Goal: Task Accomplishment & Management: Complete application form

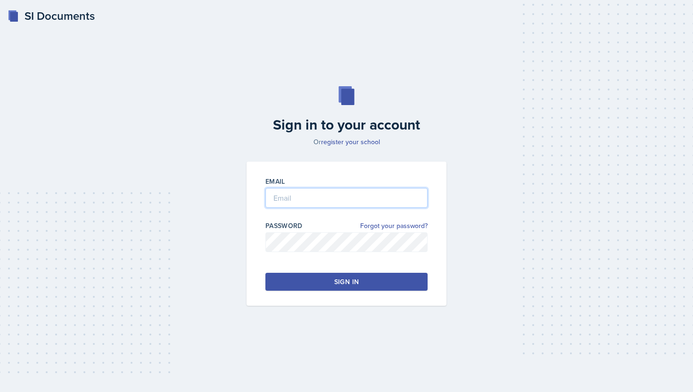
type input "[PERSON_NAME][EMAIL_ADDRESS][PERSON_NAME][DOMAIN_NAME]"
click at [414, 282] on button "Sign in" at bounding box center [347, 282] width 162 height 18
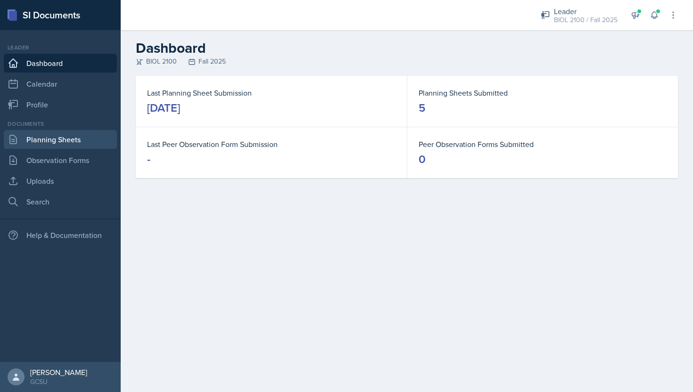
click at [58, 138] on link "Planning Sheets" at bounding box center [60, 139] width 113 height 19
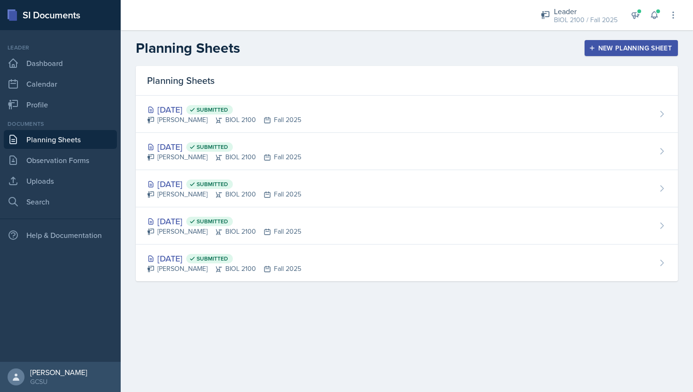
click at [601, 50] on div "New Planning Sheet" at bounding box center [631, 48] width 81 height 8
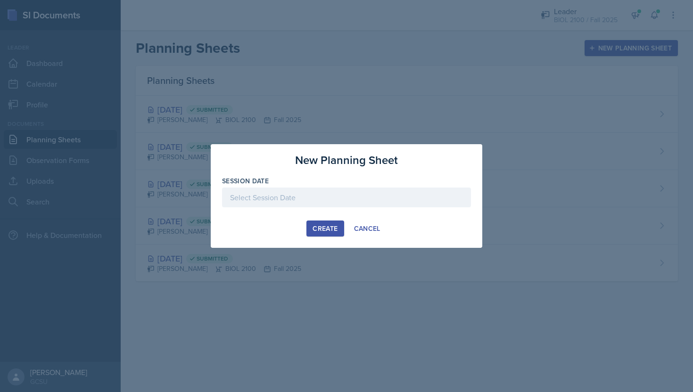
click at [365, 192] on div at bounding box center [346, 198] width 249 height 20
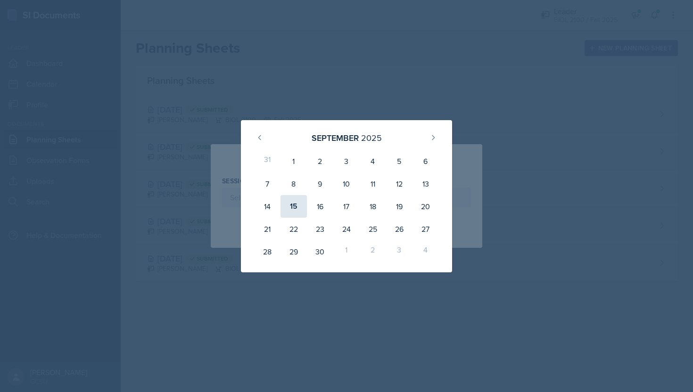
click at [293, 211] on div "15" at bounding box center [294, 206] width 26 height 23
type input "[DATE]"
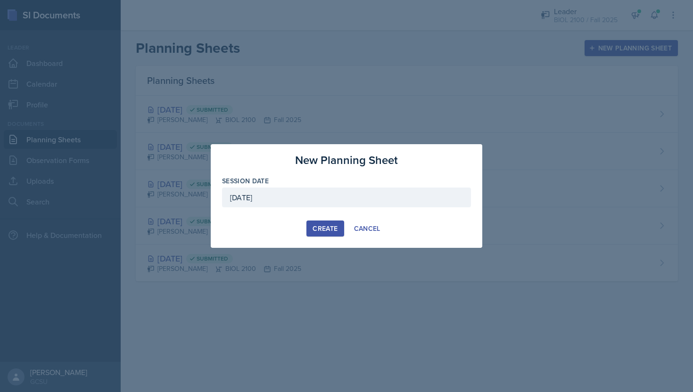
click at [326, 235] on button "Create" at bounding box center [325, 229] width 37 height 16
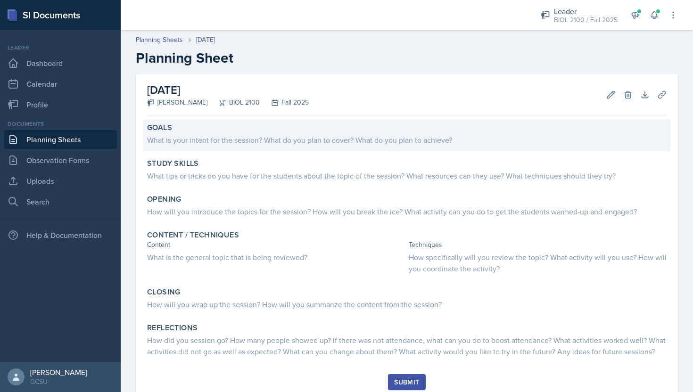
click at [329, 140] on div "What is your intent for the session? What do you plan to cover? What do you pla…" at bounding box center [407, 139] width 520 height 11
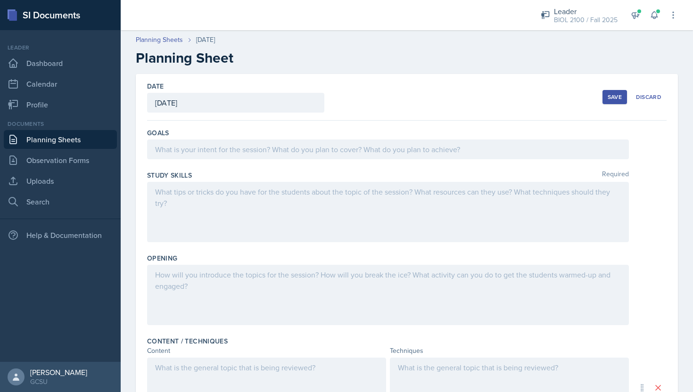
click at [327, 142] on div at bounding box center [388, 150] width 482 height 20
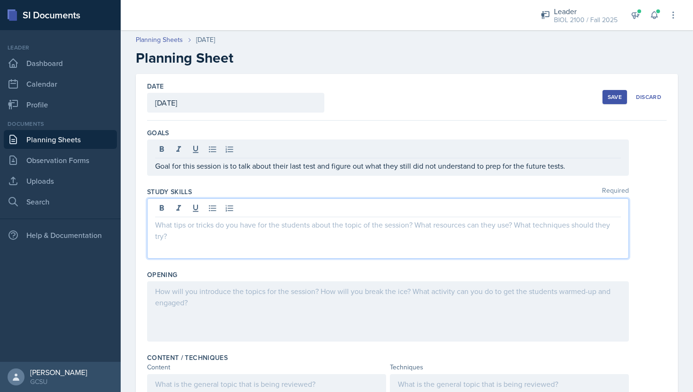
click at [291, 212] on div at bounding box center [388, 229] width 482 height 60
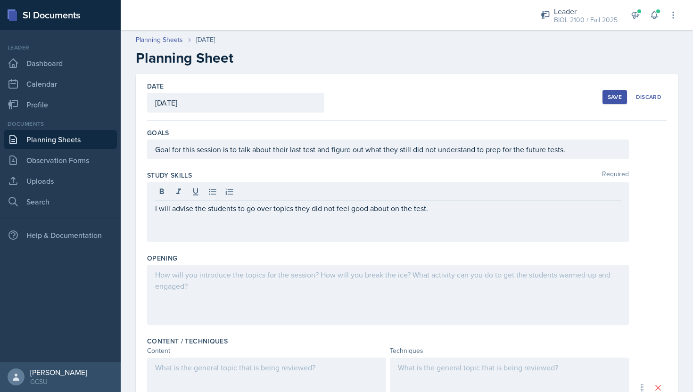
click at [293, 284] on div at bounding box center [388, 295] width 482 height 60
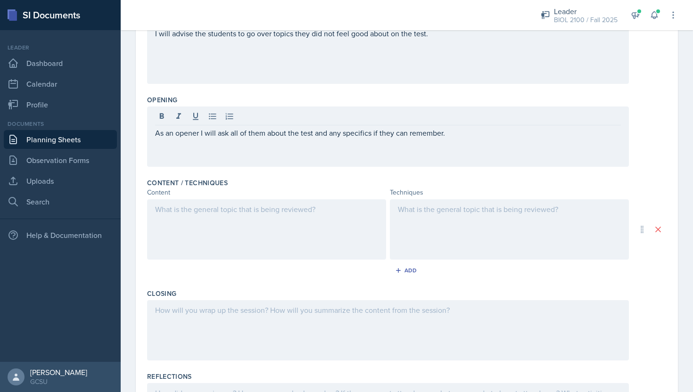
click at [306, 244] on div at bounding box center [266, 229] width 239 height 60
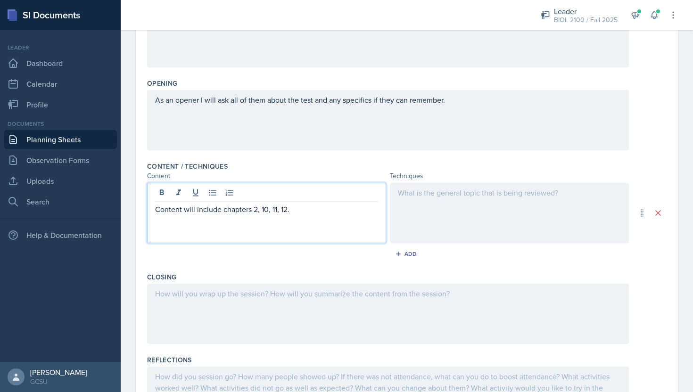
click at [502, 228] on div at bounding box center [509, 213] width 239 height 60
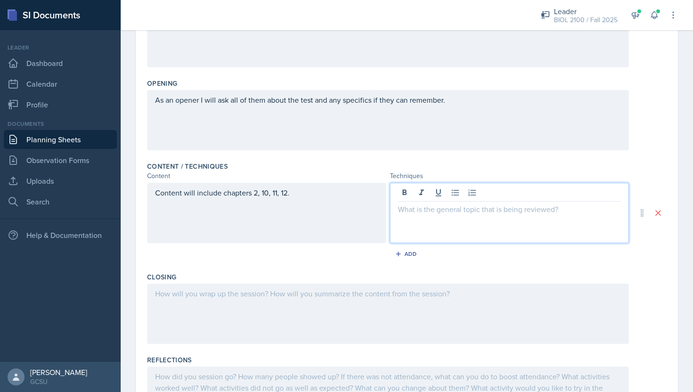
scroll to position [191, 0]
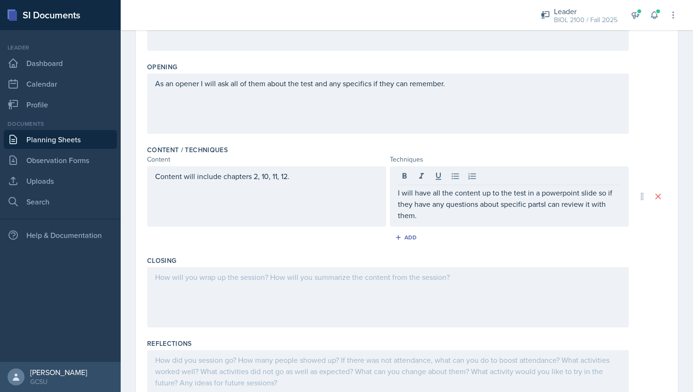
click at [495, 300] on div at bounding box center [388, 297] width 482 height 60
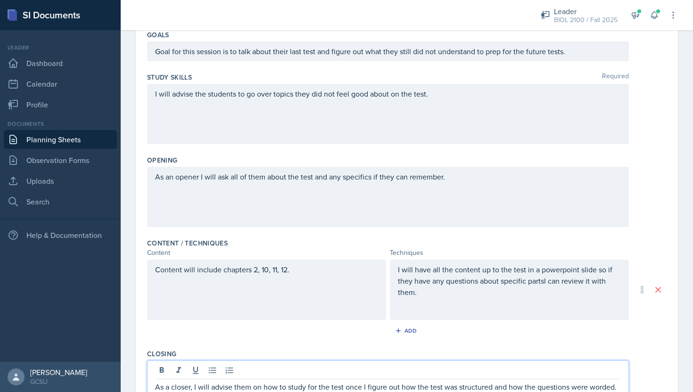
scroll to position [0, 0]
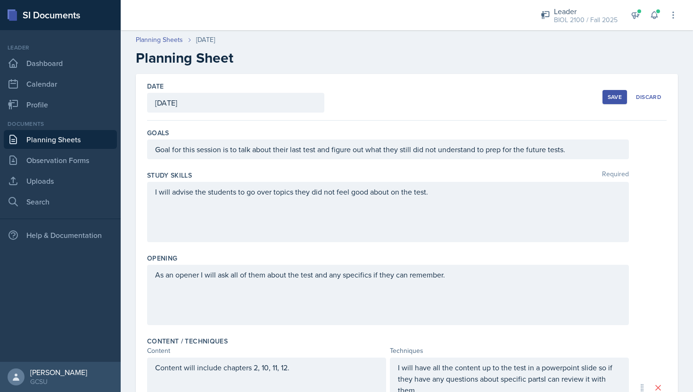
click at [607, 96] on button "Save" at bounding box center [615, 97] width 25 height 14
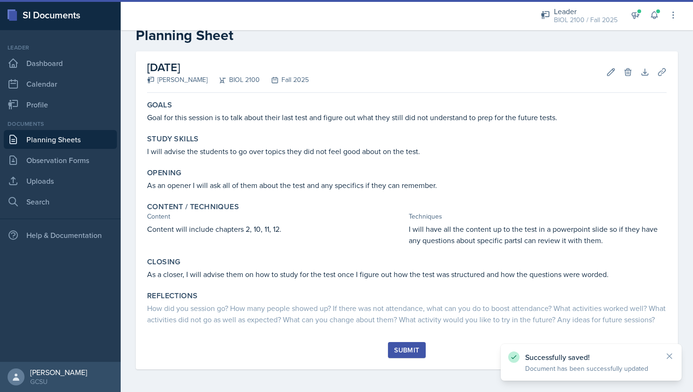
scroll to position [34, 0]
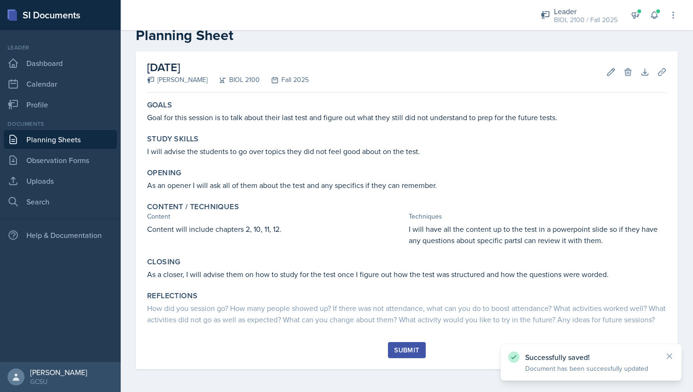
click at [415, 350] on div "Submit" at bounding box center [406, 351] width 25 height 8
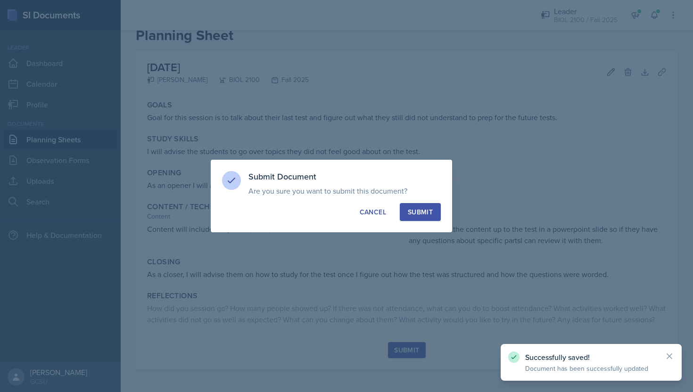
click at [423, 209] on div "Submit" at bounding box center [420, 212] width 25 height 9
